Goal: Find specific page/section: Find specific page/section

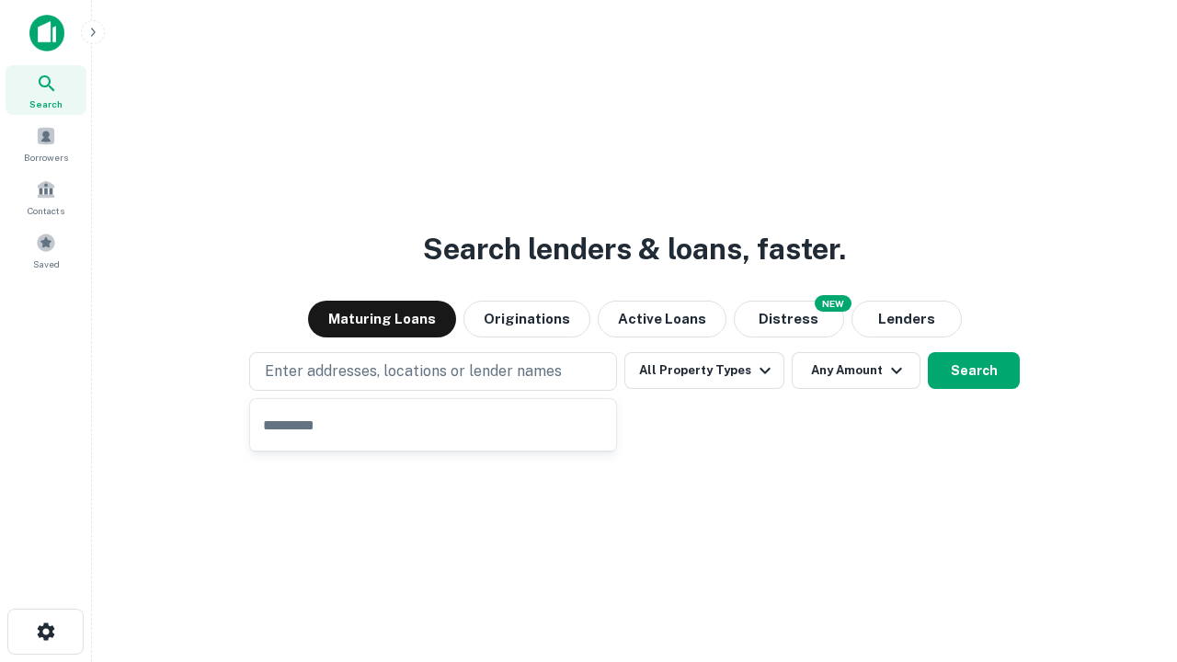
type input "**********"
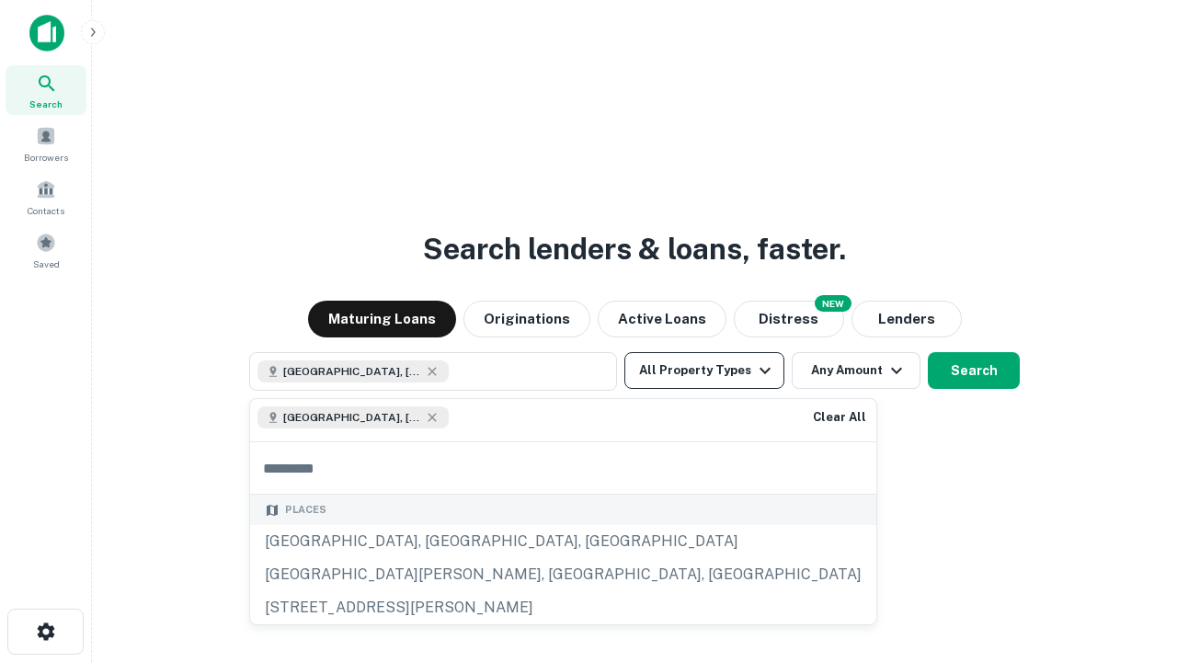
click at [704, 371] on button "All Property Types" at bounding box center [704, 370] width 160 height 37
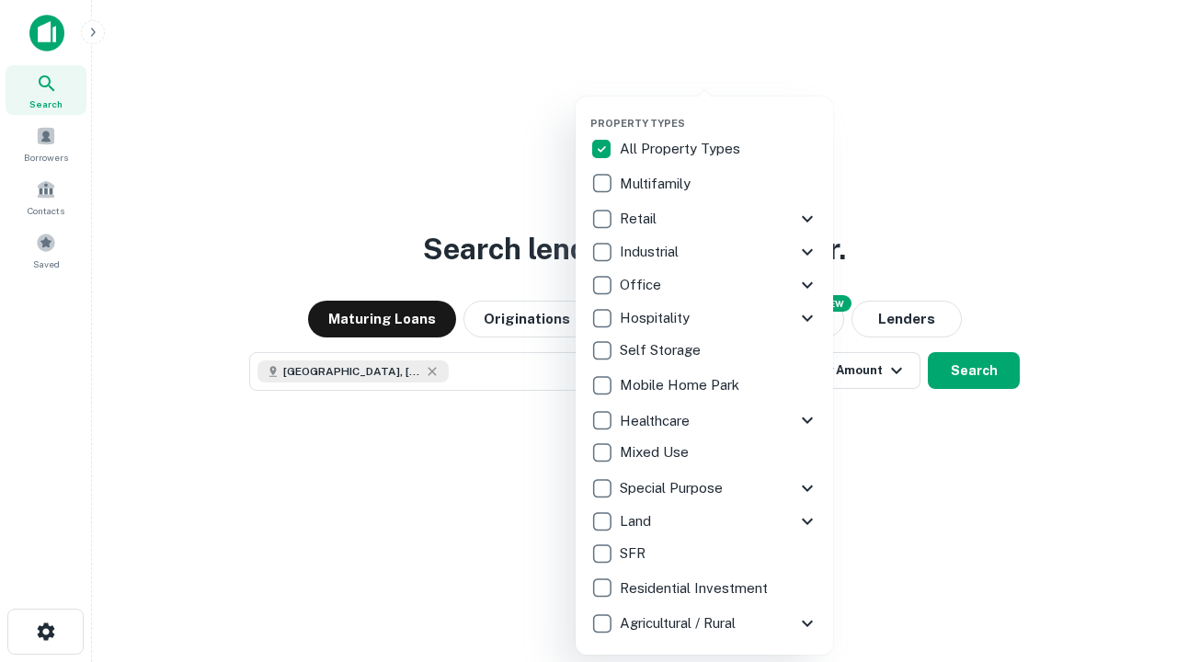
click at [719, 111] on button "button" at bounding box center [719, 111] width 258 height 1
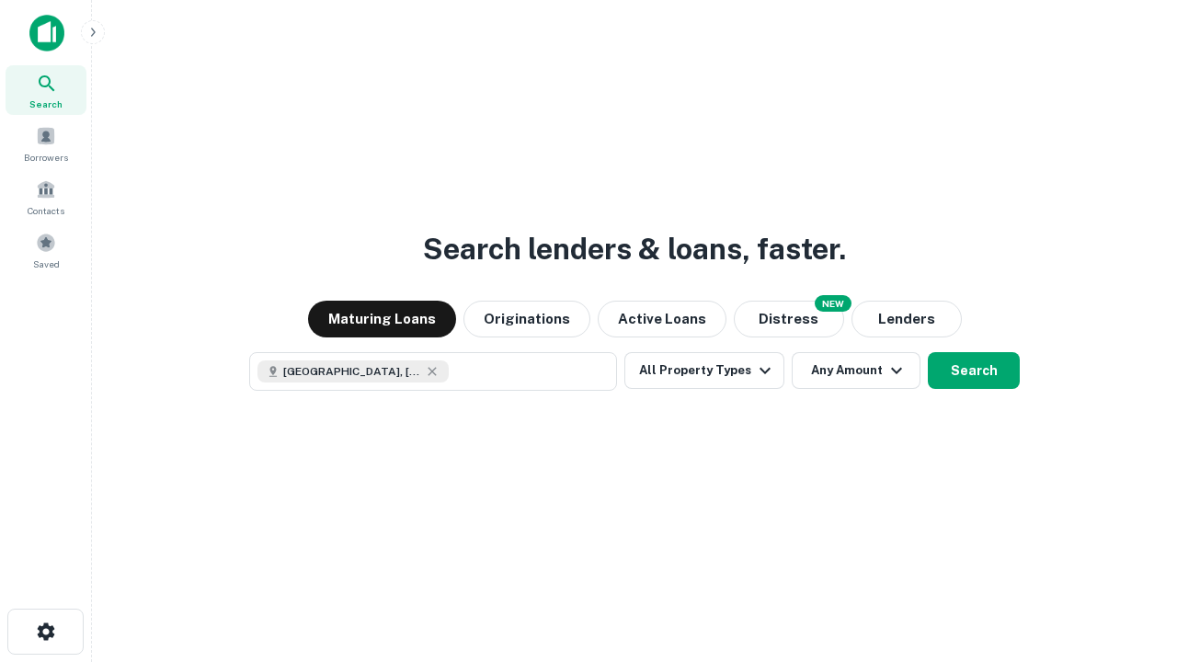
scroll to position [29, 0]
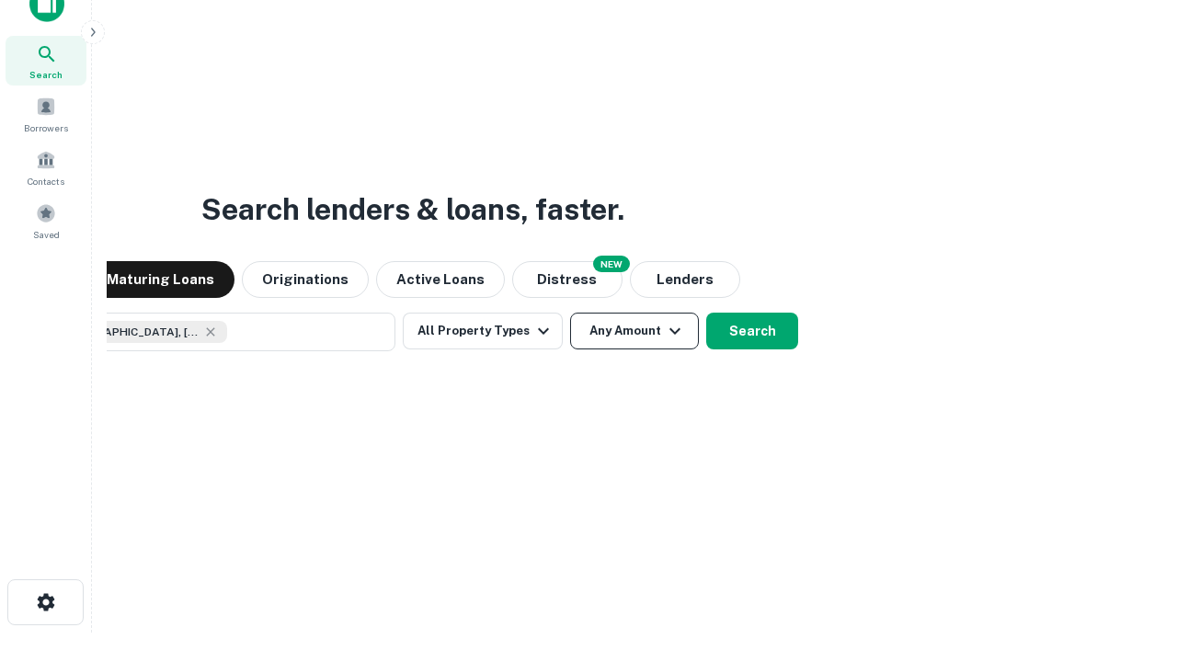
click at [570, 313] on button "Any Amount" at bounding box center [634, 331] width 129 height 37
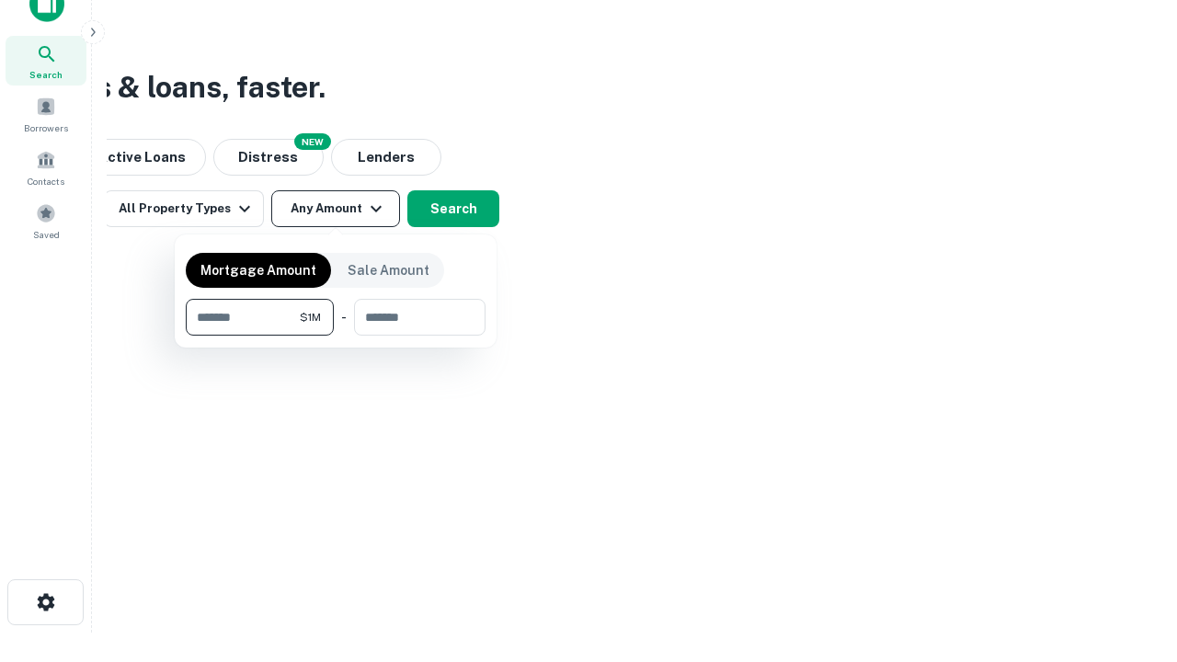
type input "*******"
click at [336, 336] on button "button" at bounding box center [336, 336] width 300 height 1
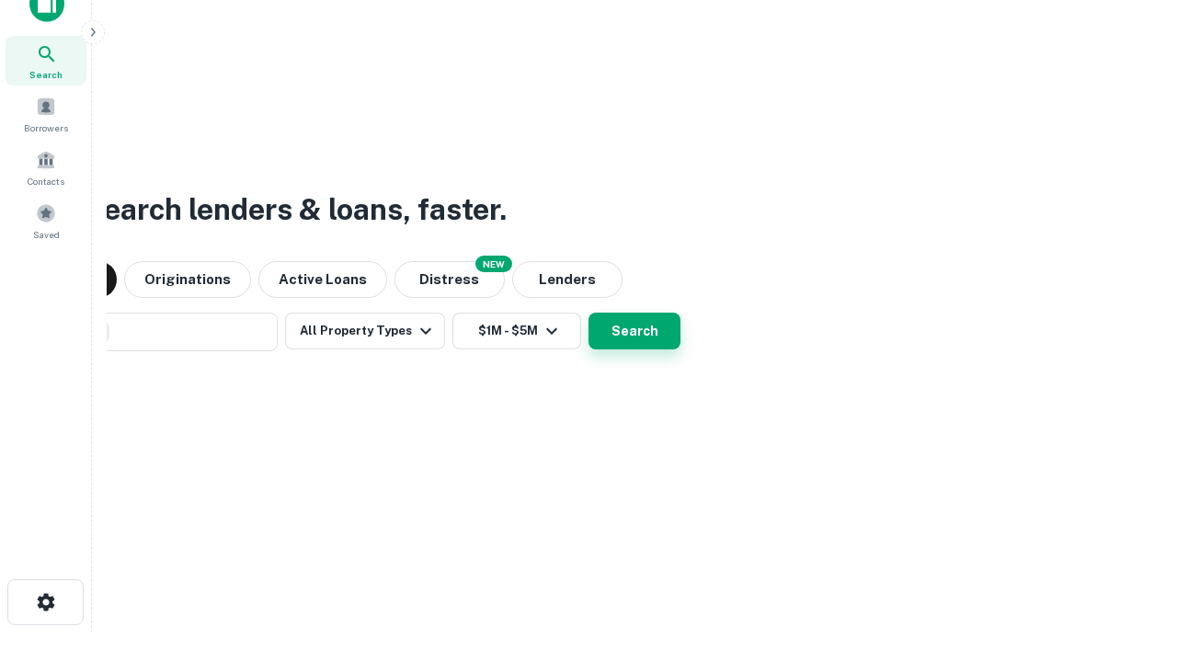
click at [589, 313] on button "Search" at bounding box center [635, 331] width 92 height 37
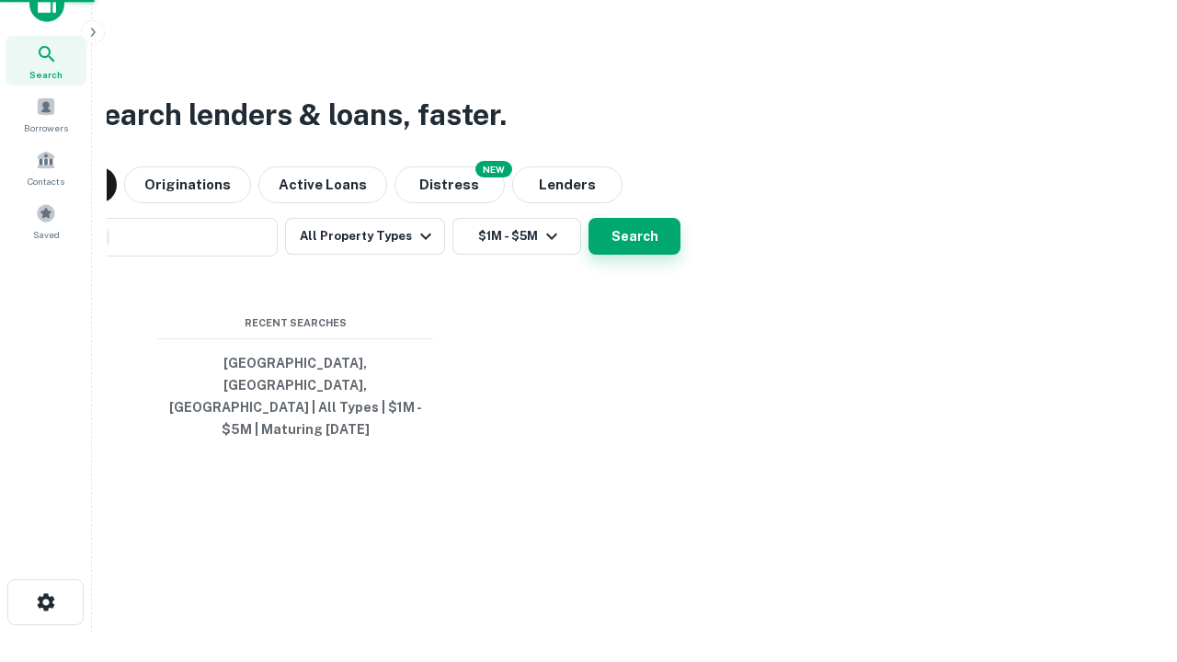
scroll to position [60, 521]
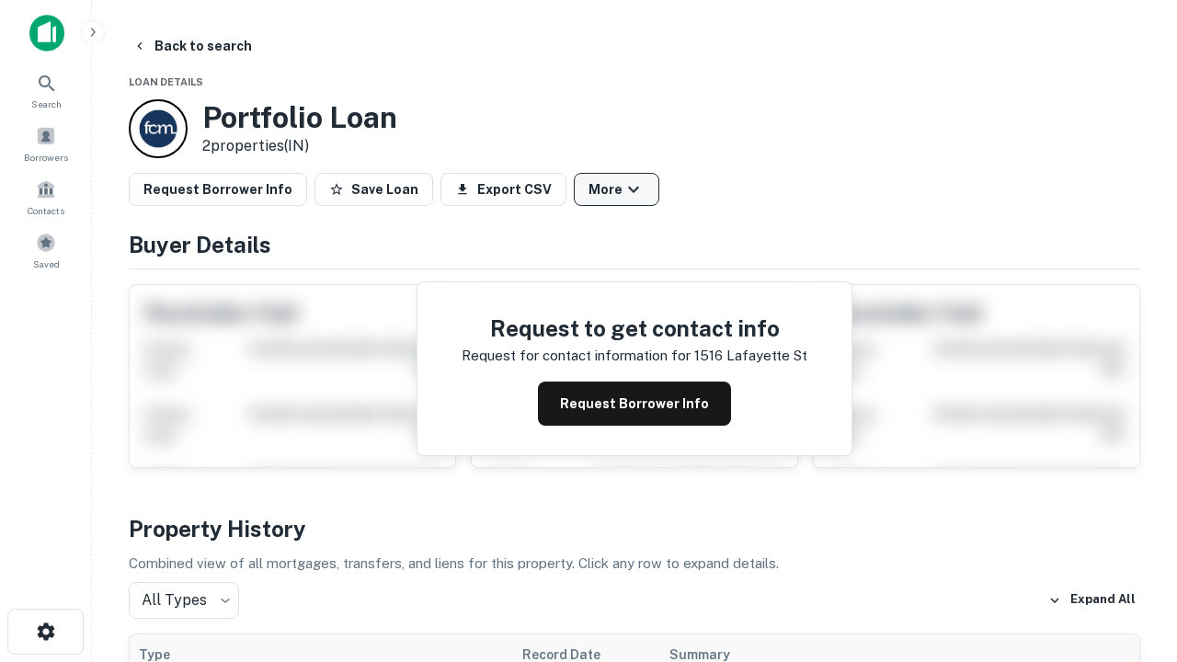
click at [616, 189] on button "More" at bounding box center [617, 189] width 86 height 33
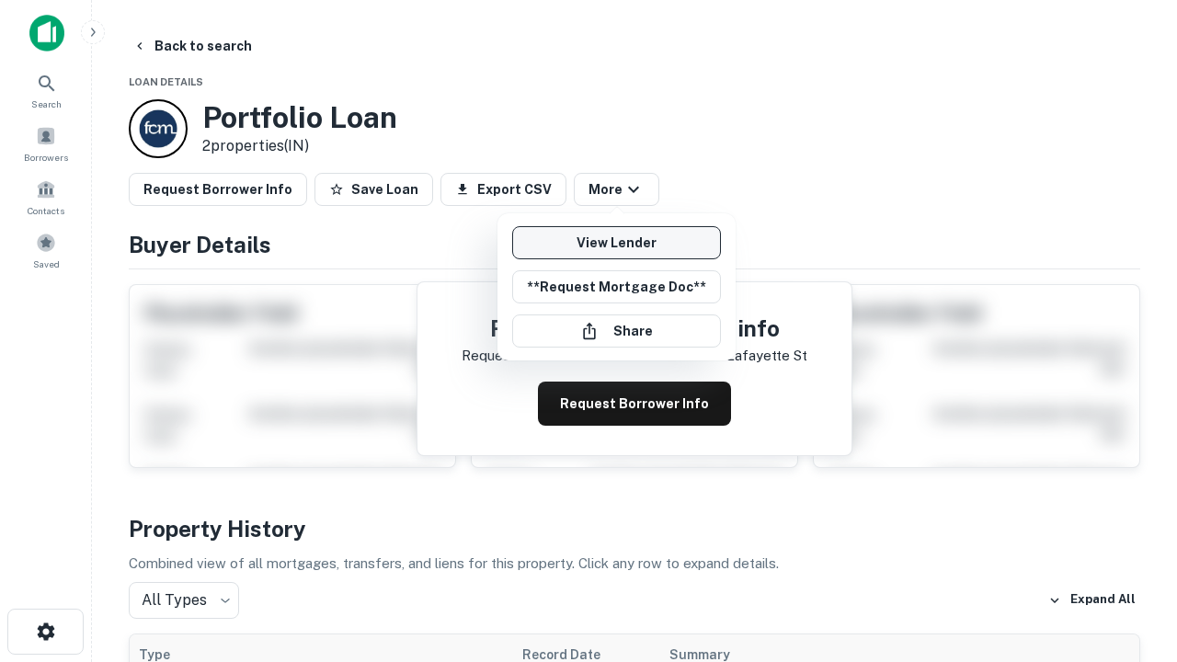
click at [616, 243] on link "View Lender" at bounding box center [616, 242] width 209 height 33
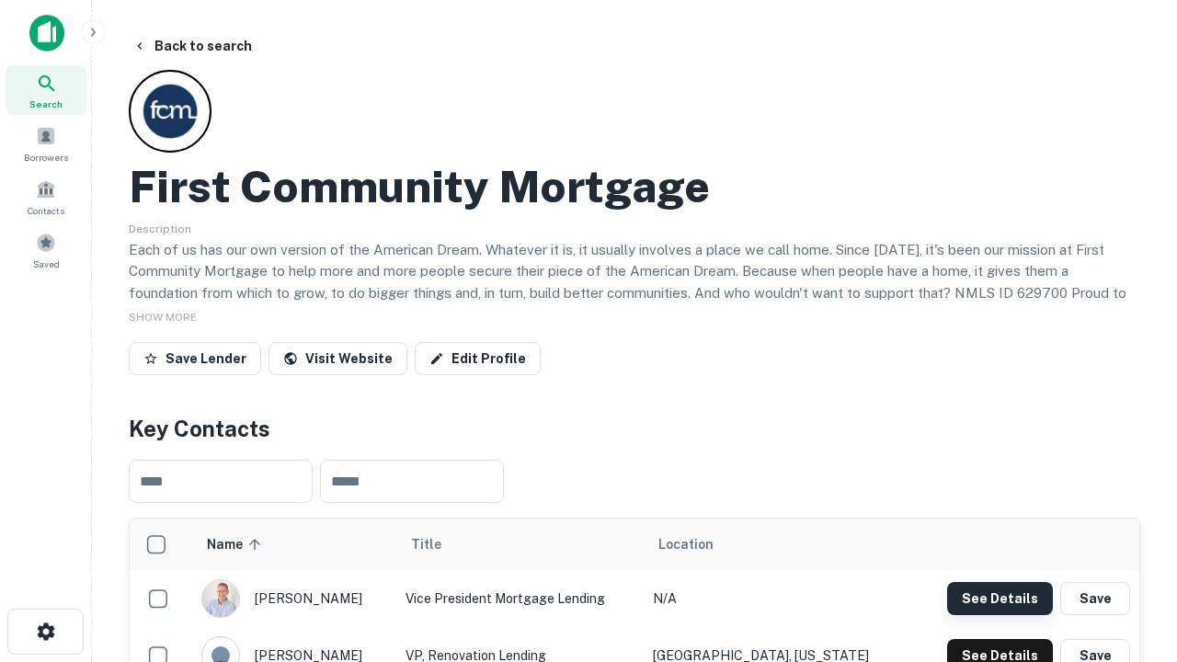
click at [1000, 598] on button "See Details" at bounding box center [1000, 598] width 106 height 33
click at [45, 632] on icon "button" at bounding box center [46, 632] width 22 height 22
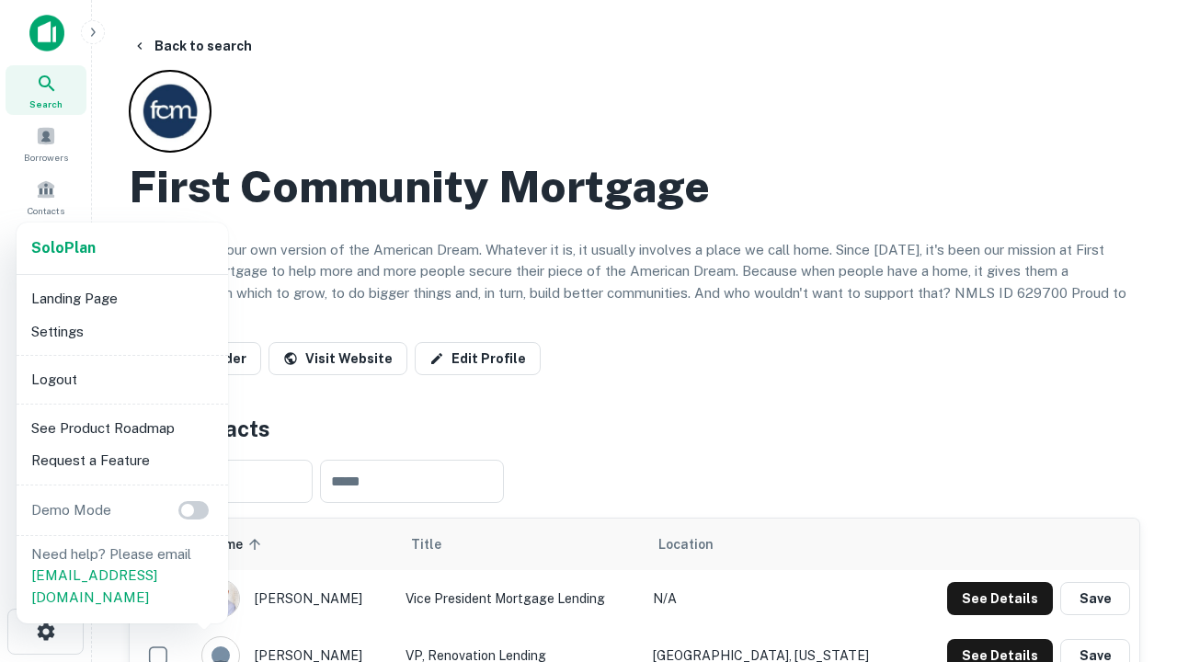
click at [121, 379] on li "Logout" at bounding box center [122, 379] width 197 height 33
